Goal: Information Seeking & Learning: Learn about a topic

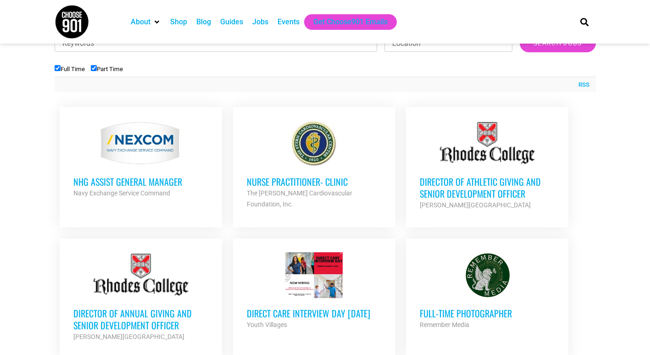
scroll to position [314, 0]
click at [97, 68] on input "Part Time" at bounding box center [94, 68] width 6 height 6
checkbox input "false"
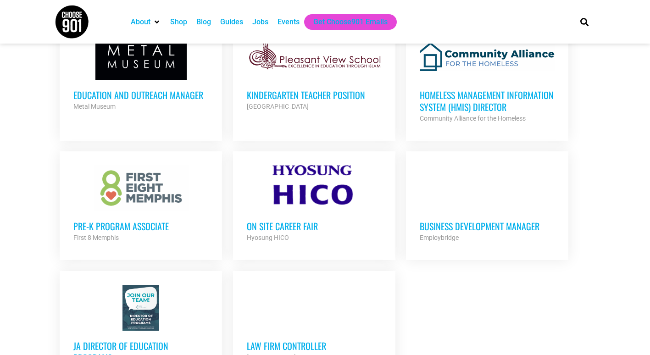
scroll to position [927, 0]
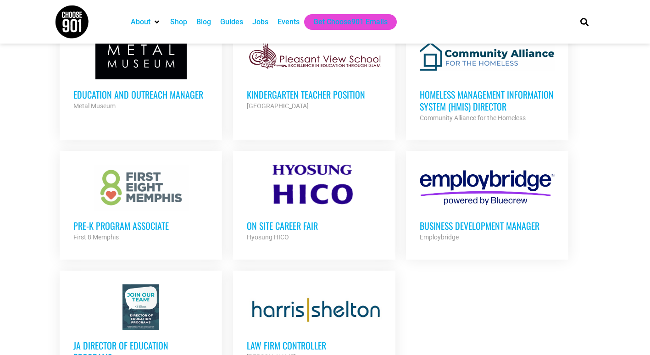
click at [149, 89] on h3 "Education and Outreach Manager" at bounding box center [140, 95] width 135 height 12
